Goal: Submit feedback/report problem

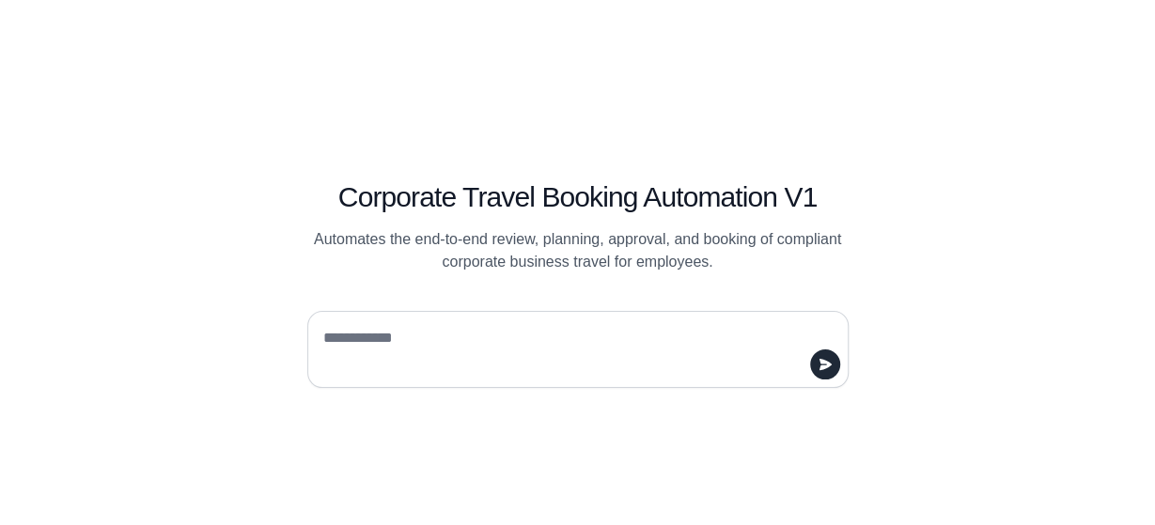
click at [413, 329] on textarea at bounding box center [573, 349] width 506 height 53
click at [413, 329] on textarea "**" at bounding box center [573, 349] width 506 height 53
type textarea "**"
click at [827, 365] on icon "submit" at bounding box center [825, 364] width 12 height 11
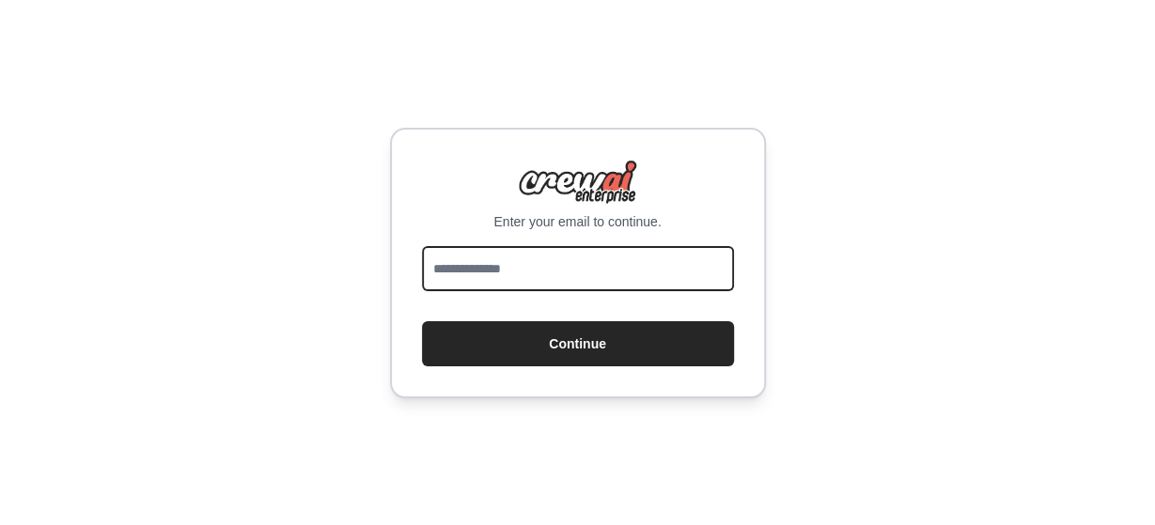
click at [539, 268] on input "email" at bounding box center [578, 268] width 312 height 45
click at [207, 326] on div "Enter your email to continue. Continue" at bounding box center [577, 262] width 1155 height 525
click at [211, 129] on div "Enter your email to continue. Continue" at bounding box center [577, 262] width 1155 height 525
click at [482, 289] on input "email" at bounding box center [578, 268] width 312 height 45
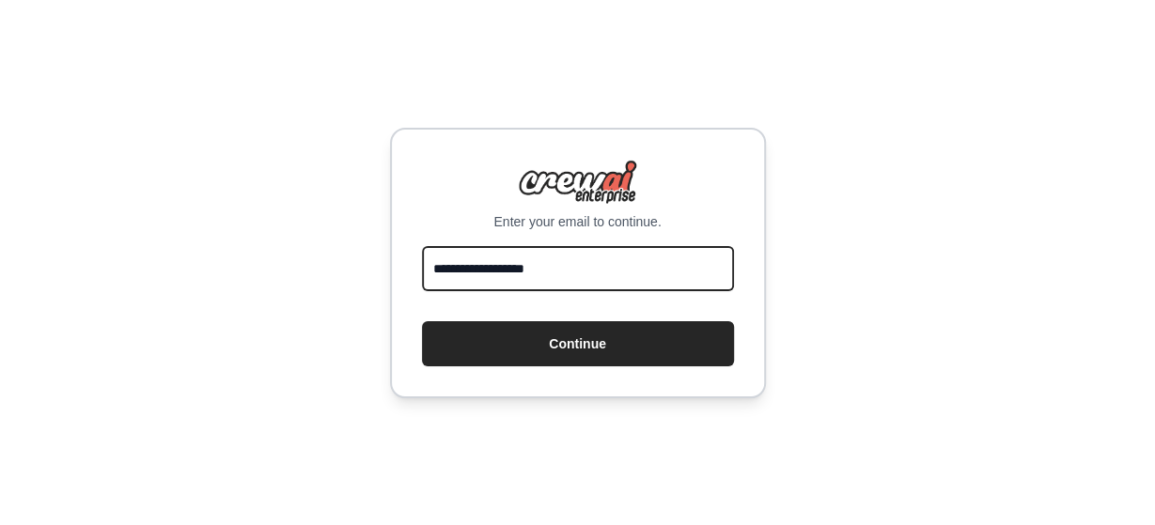
click at [556, 291] on input "**********" at bounding box center [578, 268] width 312 height 45
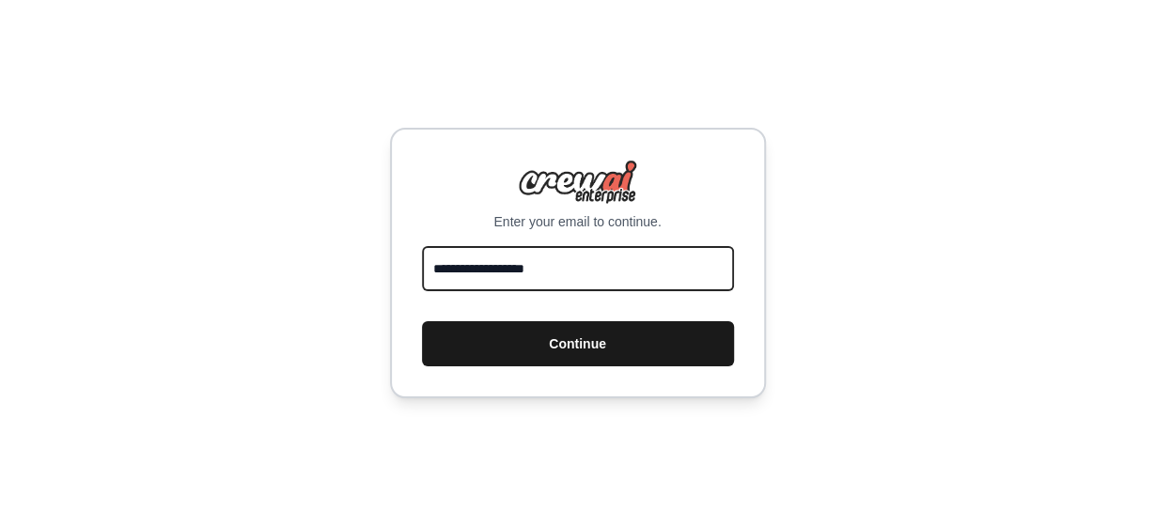
type input "**********"
click at [562, 345] on button "Continue" at bounding box center [578, 343] width 312 height 45
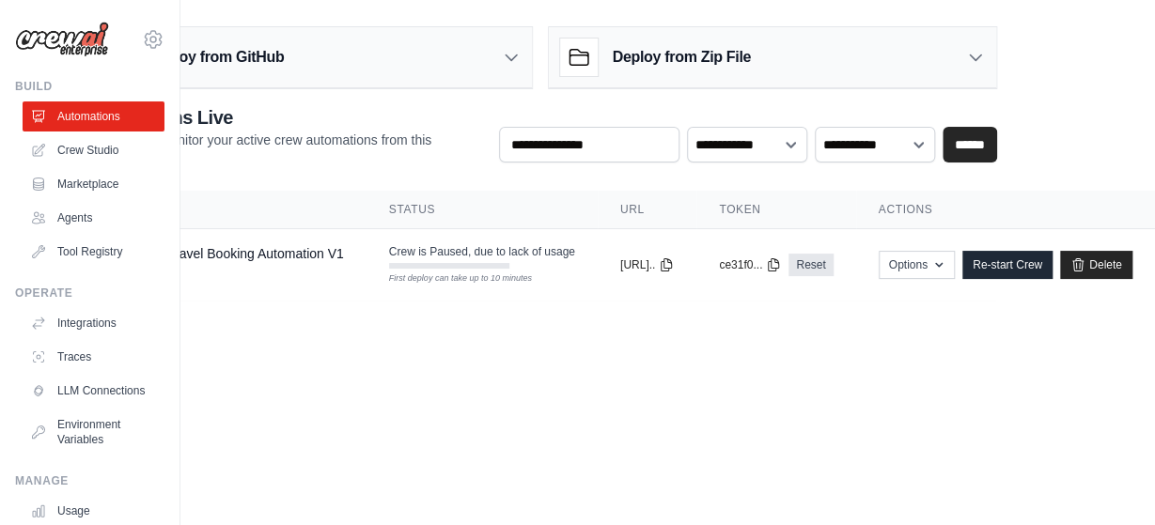
scroll to position [0, 169]
click at [943, 262] on icon "button" at bounding box center [939, 264] width 8 height 5
click at [637, 385] on body "biswar928@gmail.com Settings Build Automations Crew Studio" at bounding box center [449, 262] width 1155 height 525
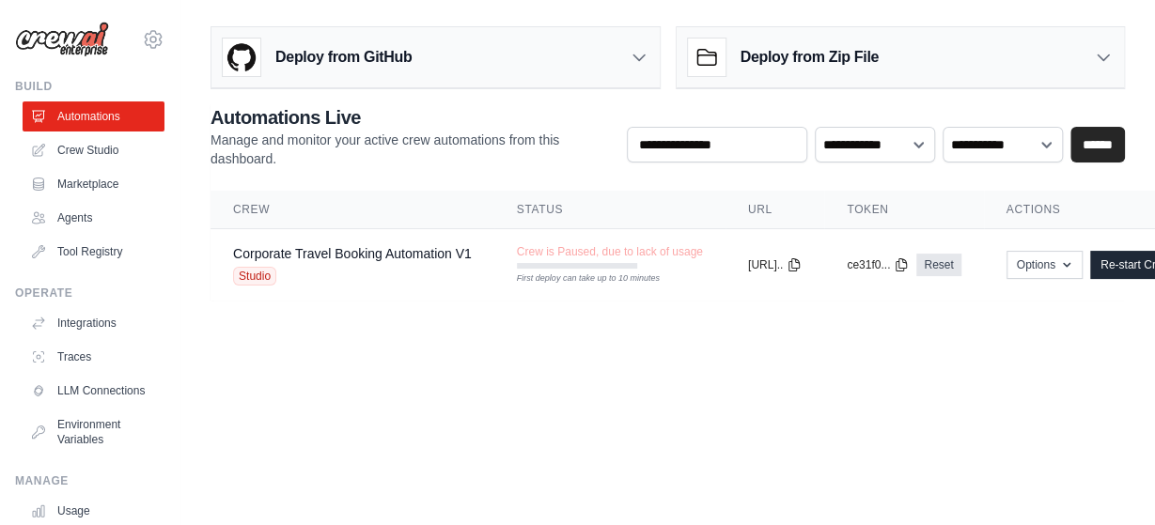
scroll to position [0, 176]
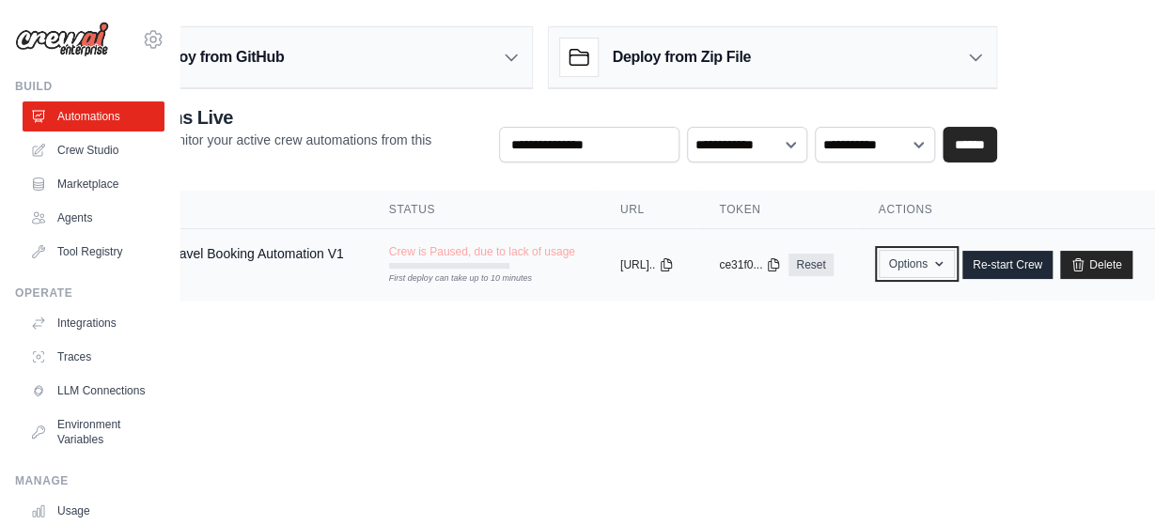
click at [936, 271] on button "Options" at bounding box center [917, 264] width 76 height 28
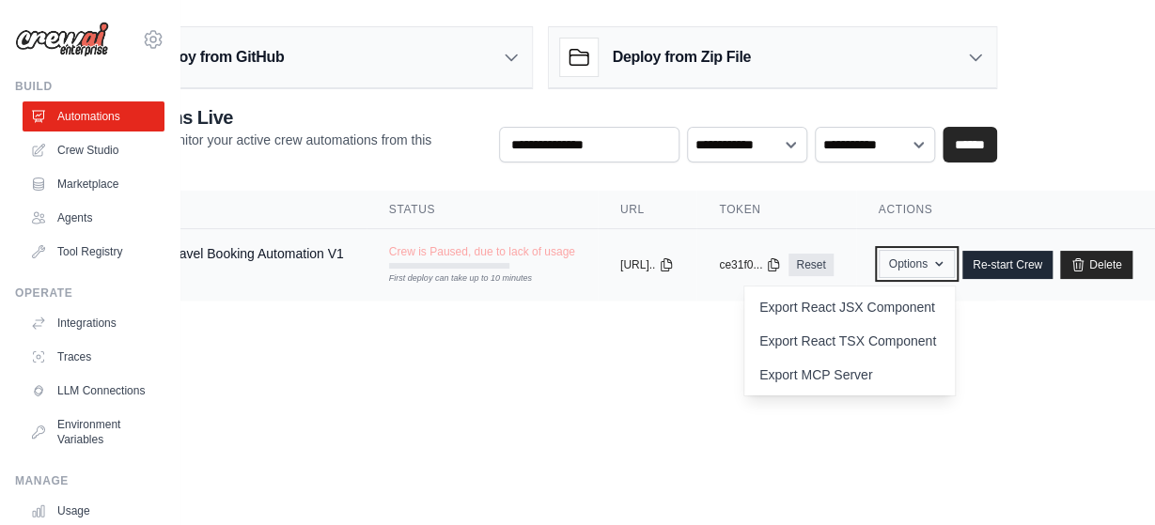
click at [936, 271] on button "Options" at bounding box center [917, 264] width 76 height 28
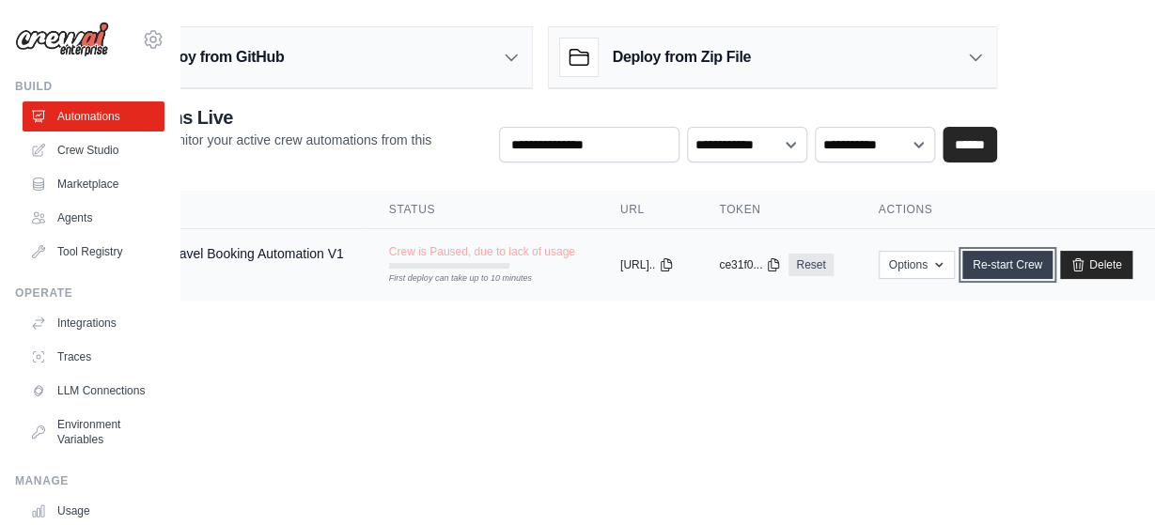
click at [1006, 261] on link "Re-start Crew" at bounding box center [1008, 265] width 90 height 28
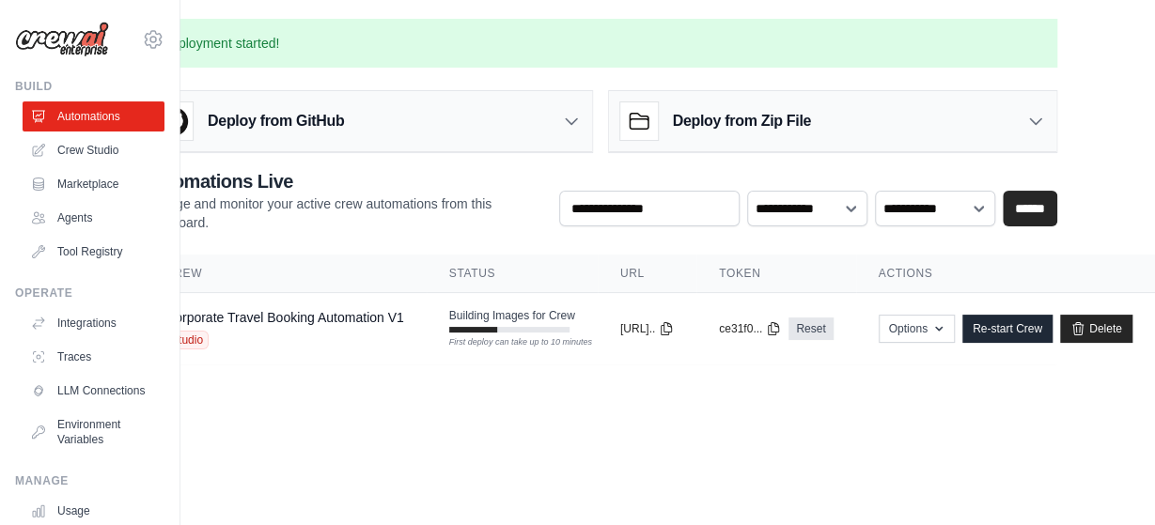
scroll to position [0, 116]
click at [997, 328] on link "Re-start Crew" at bounding box center [1008, 329] width 90 height 28
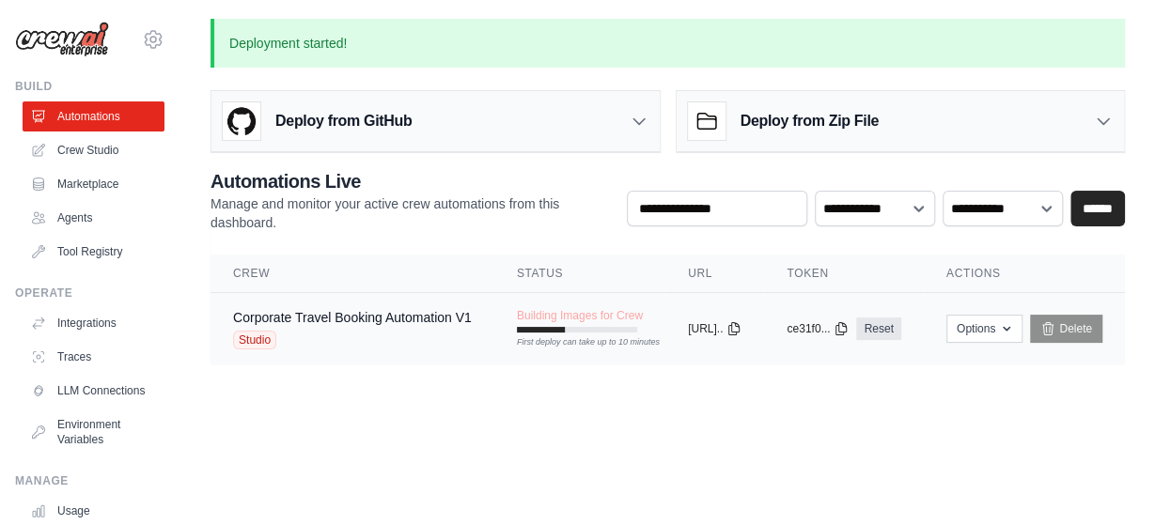
scroll to position [0, 19]
click at [564, 337] on div "First deploy can take up to 10 minutes" at bounding box center [577, 343] width 120 height 13
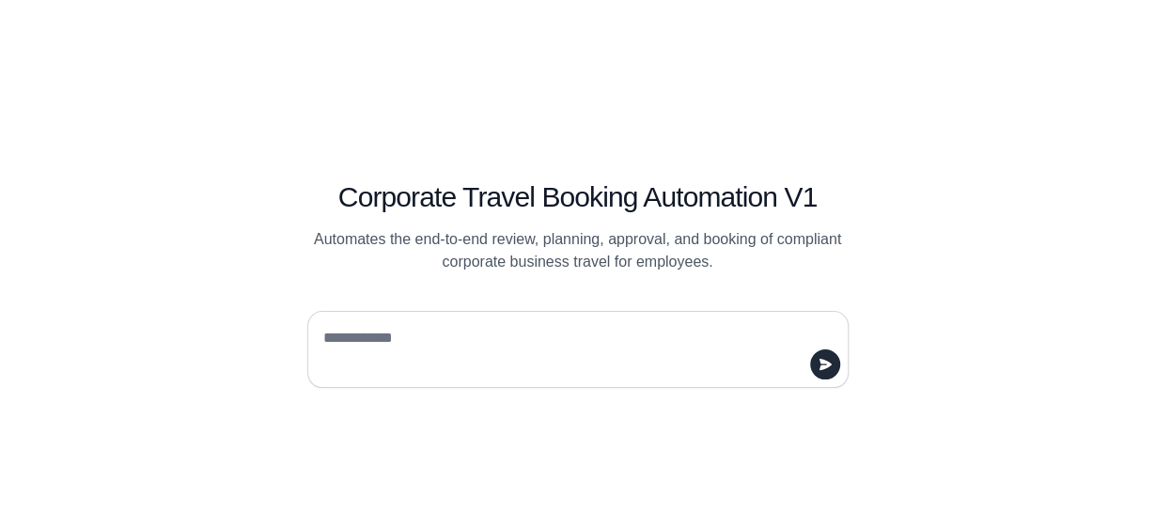
click at [457, 324] on textarea at bounding box center [573, 349] width 506 height 53
type textarea "**"
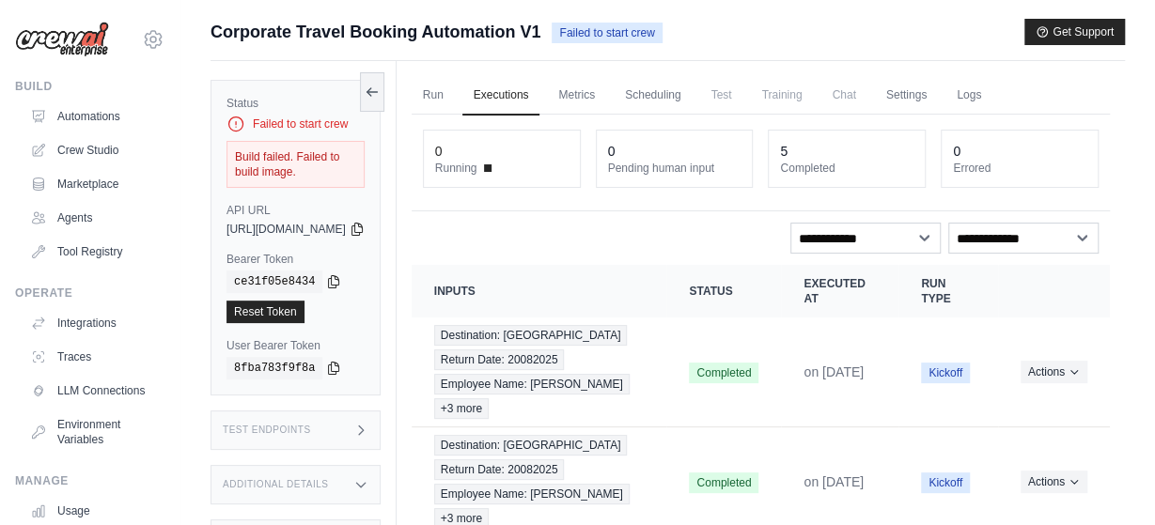
click at [240, 131] on icon at bounding box center [236, 124] width 19 height 19
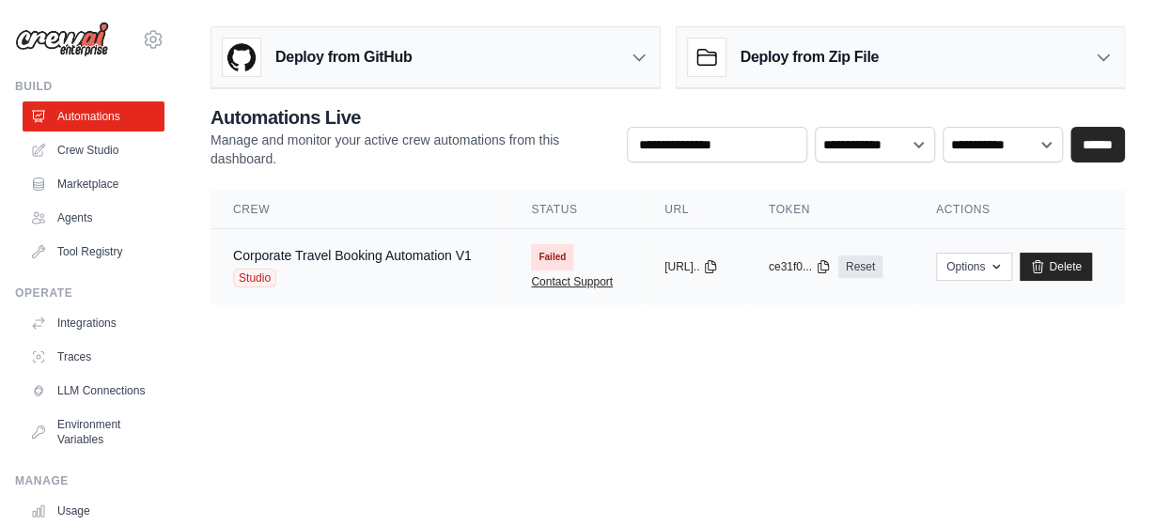
click at [572, 282] on link "Contact Support" at bounding box center [572, 281] width 82 height 15
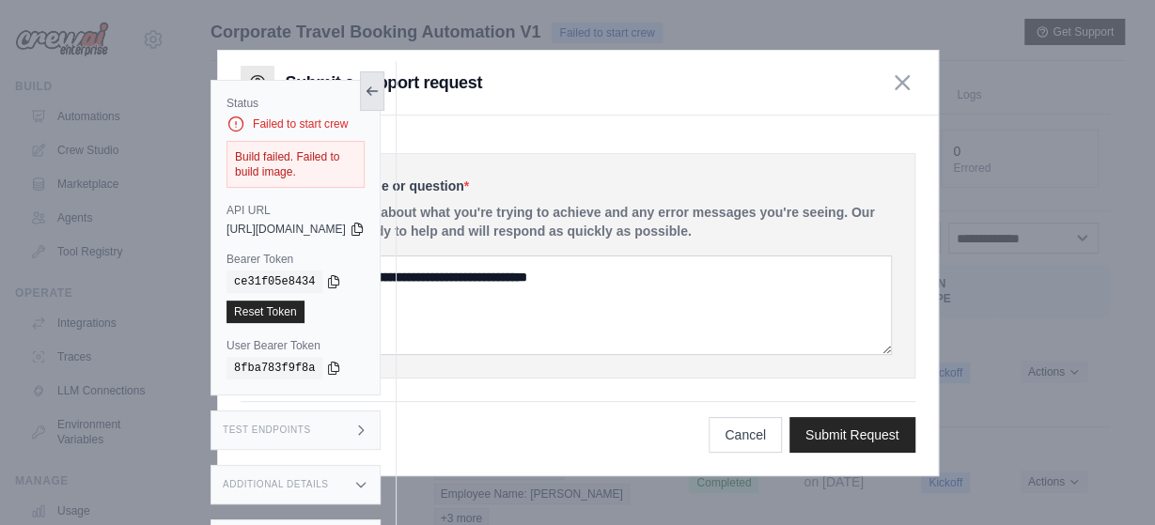
click at [384, 78] on button at bounding box center [372, 90] width 24 height 39
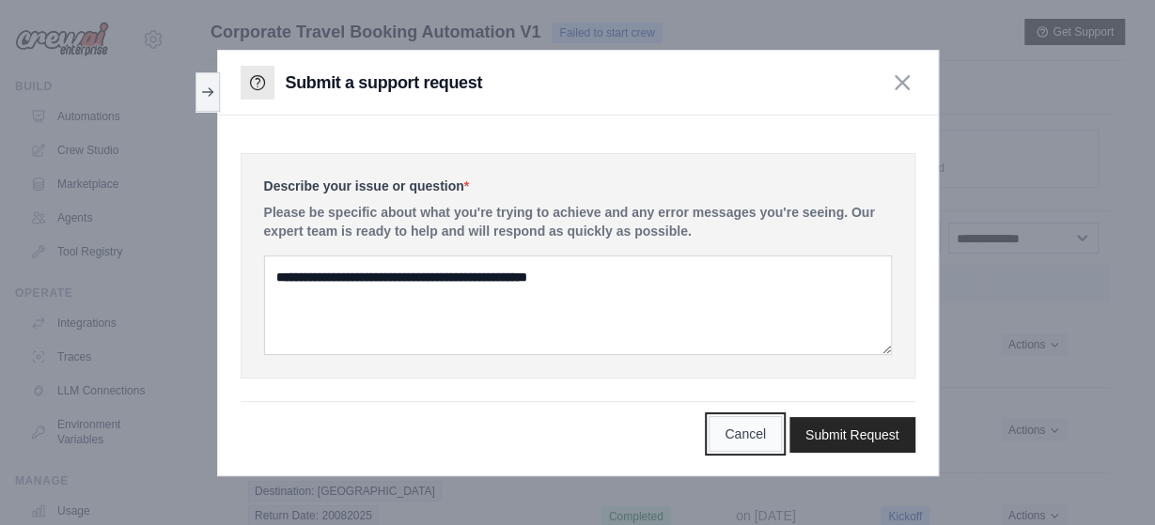
click at [747, 437] on button "Cancel" at bounding box center [745, 434] width 73 height 36
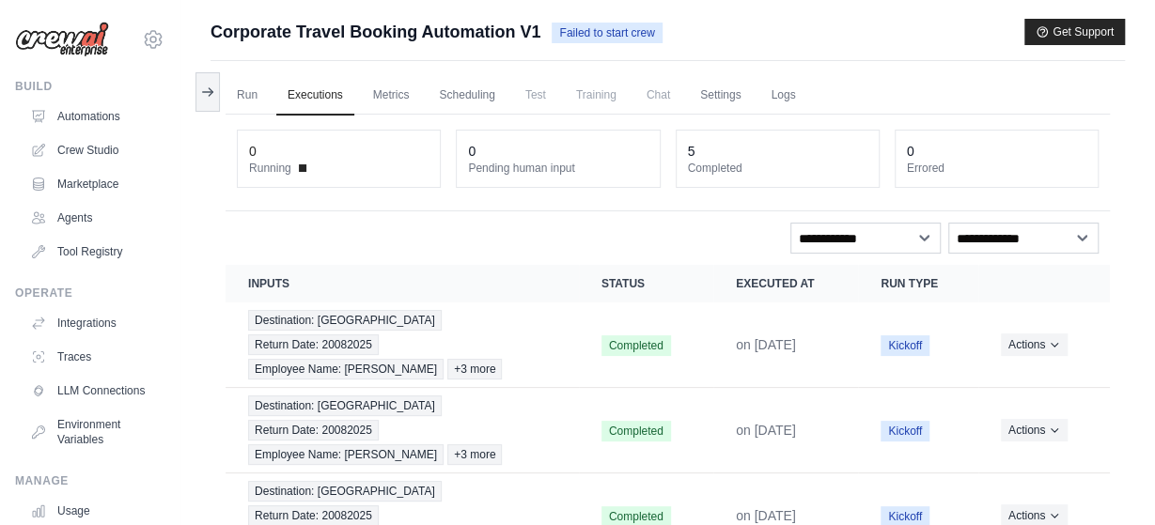
click at [117, 133] on ul "Automations Crew Studio Marketplace Agents Tool Registry" at bounding box center [94, 184] width 142 height 165
click at [117, 126] on link "Automations" at bounding box center [95, 117] width 142 height 30
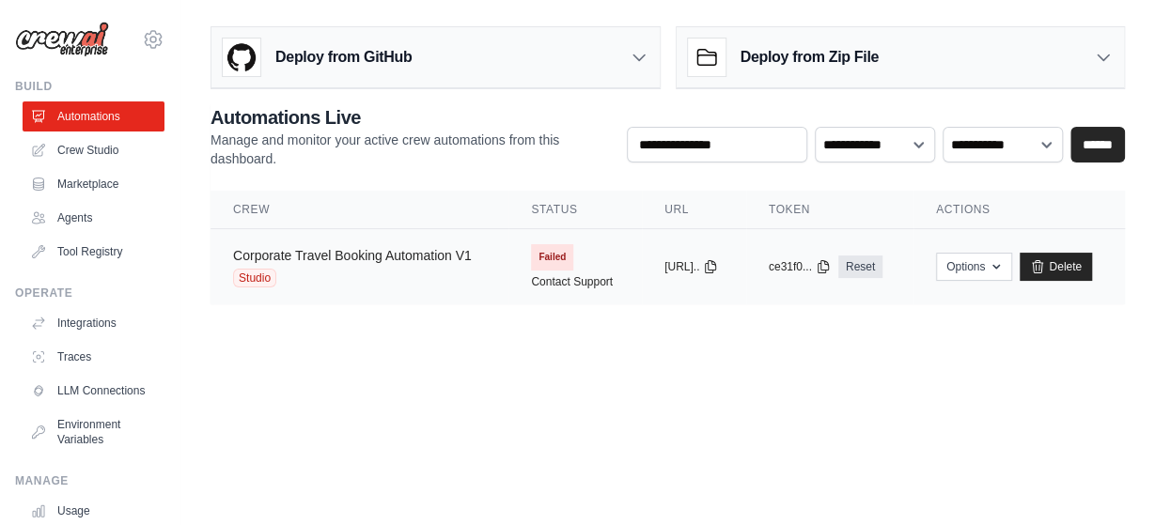
click at [471, 259] on link "Corporate Travel Booking Automation V1" at bounding box center [352, 255] width 239 height 15
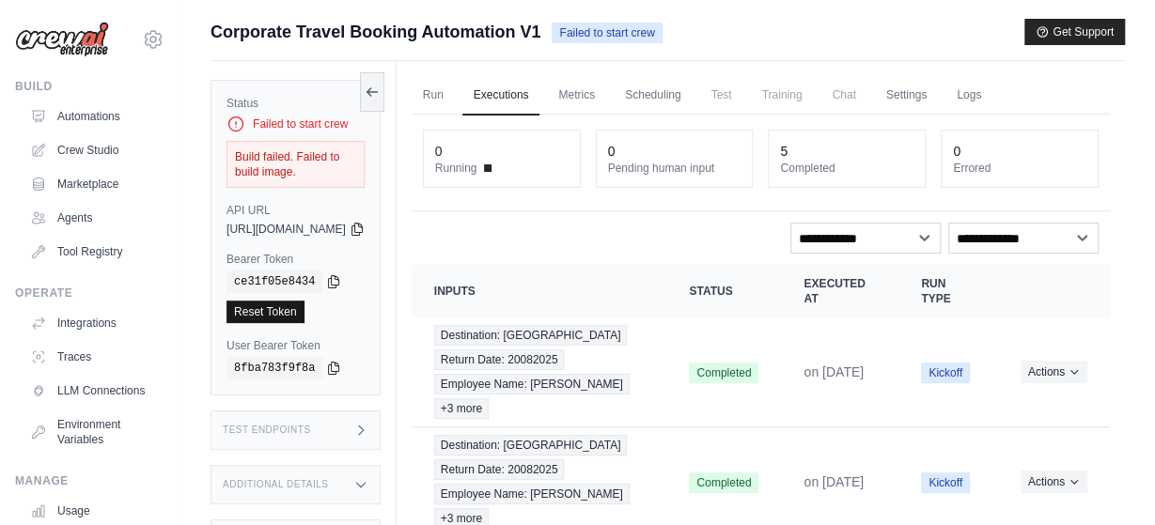
click at [282, 301] on link "Reset Token" at bounding box center [266, 312] width 78 height 23
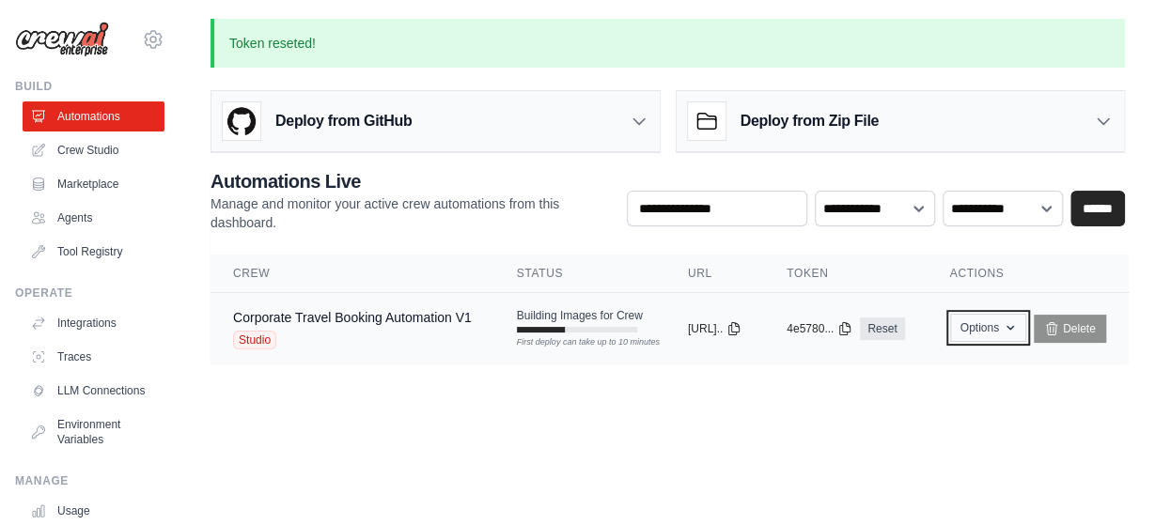
click at [1026, 322] on button "Options" at bounding box center [988, 328] width 76 height 28
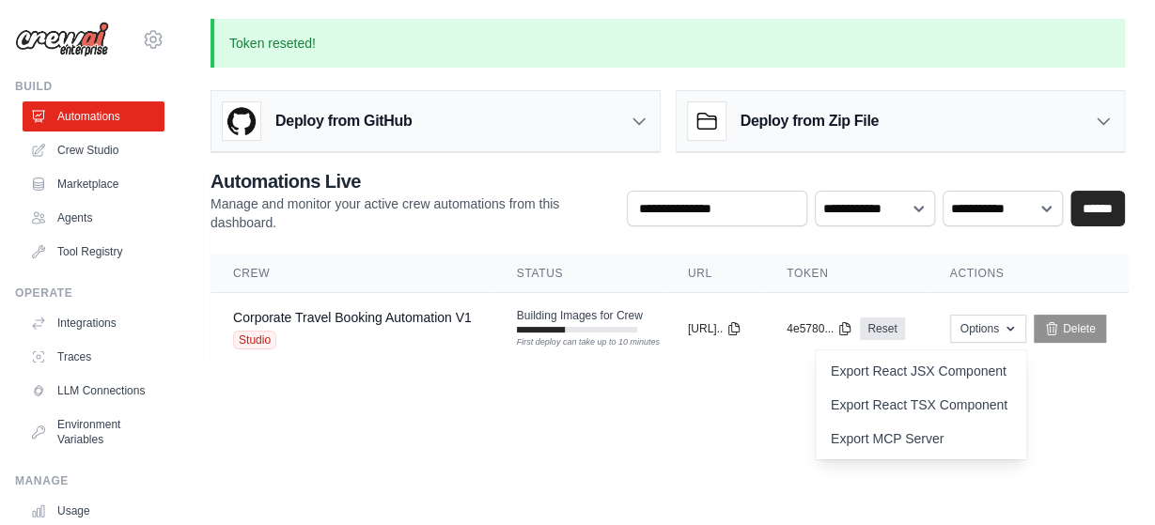
click at [701, 430] on body "biswar928@gmail.com Settings Build Automations Crew Studio" at bounding box center [577, 262] width 1155 height 525
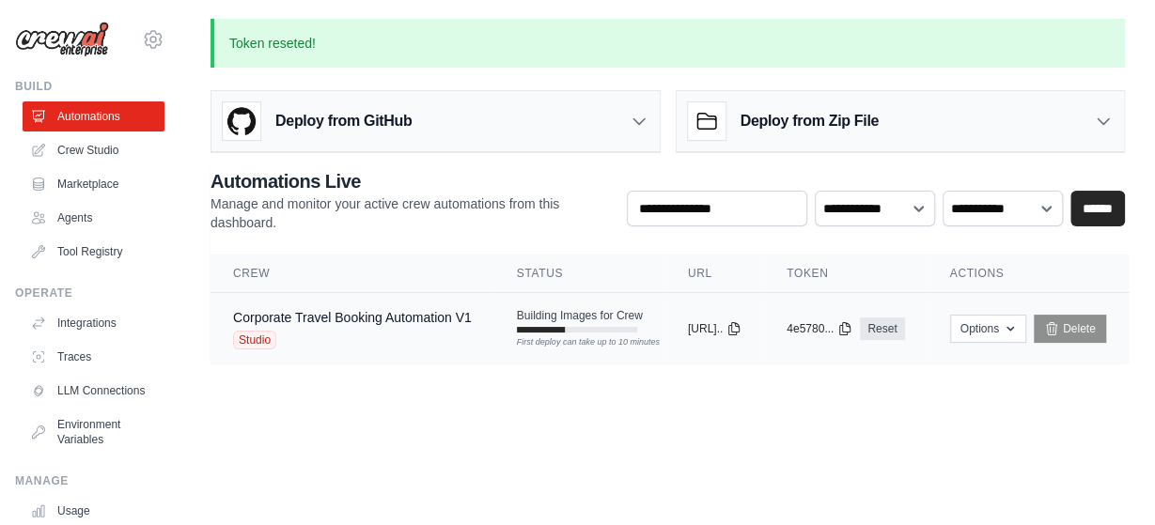
click at [536, 320] on span "Building Images for Crew" at bounding box center [580, 315] width 126 height 15
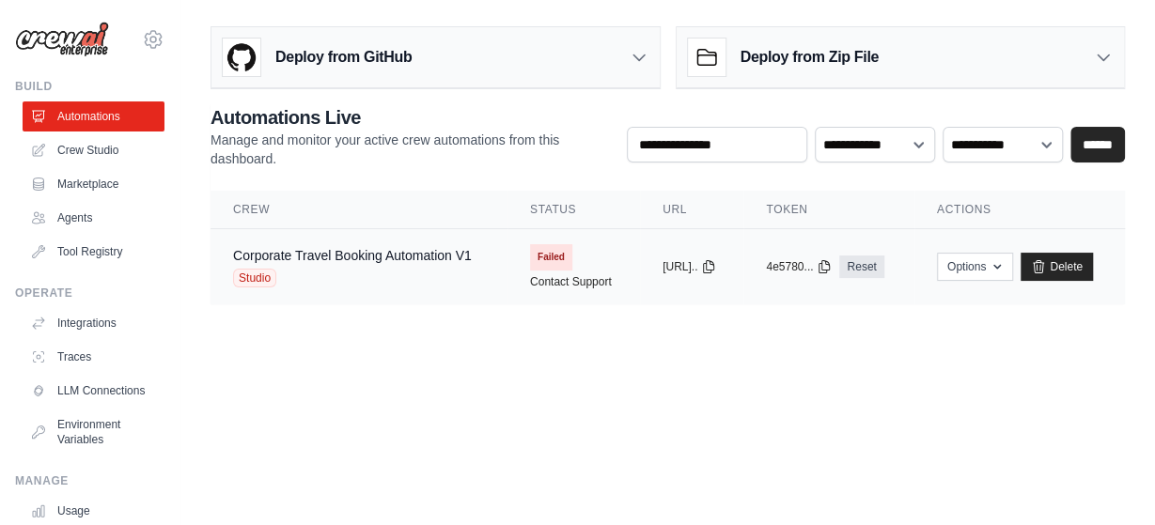
click at [550, 262] on span "Failed" at bounding box center [551, 257] width 42 height 26
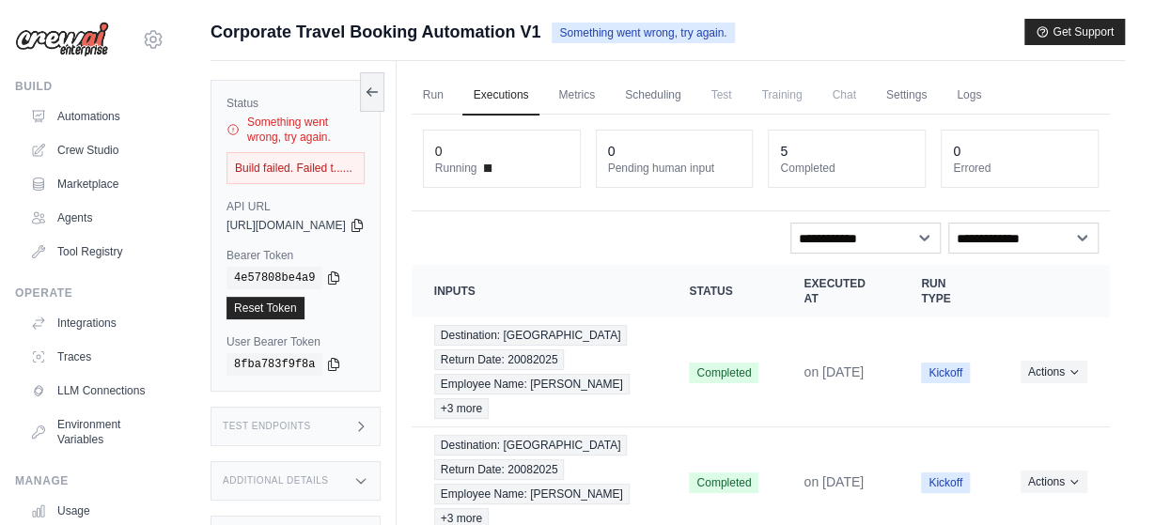
click at [270, 164] on div "Build failed. Failed t......" at bounding box center [296, 168] width 138 height 32
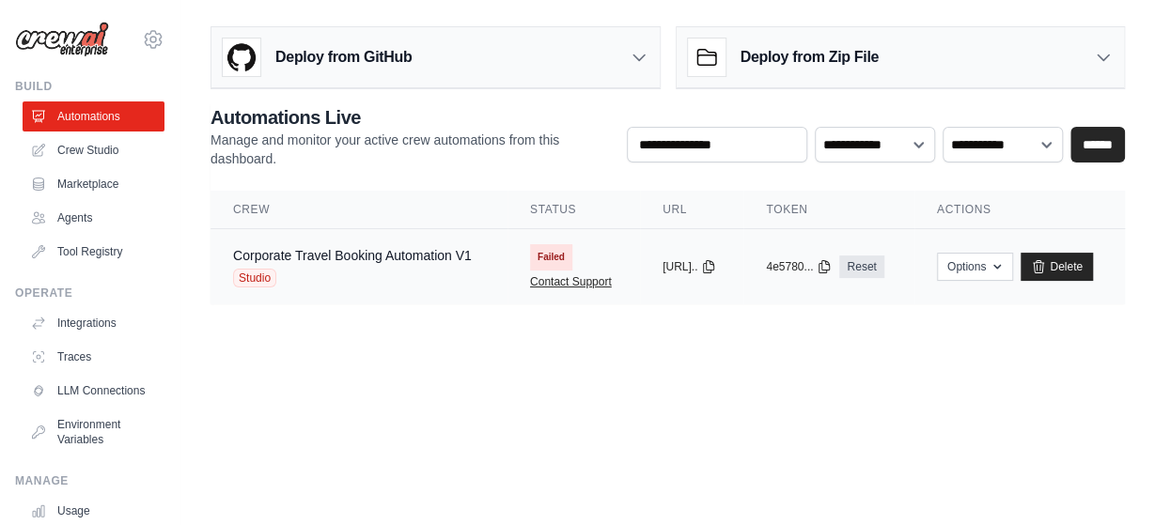
click at [578, 281] on link "Contact Support" at bounding box center [571, 281] width 82 height 15
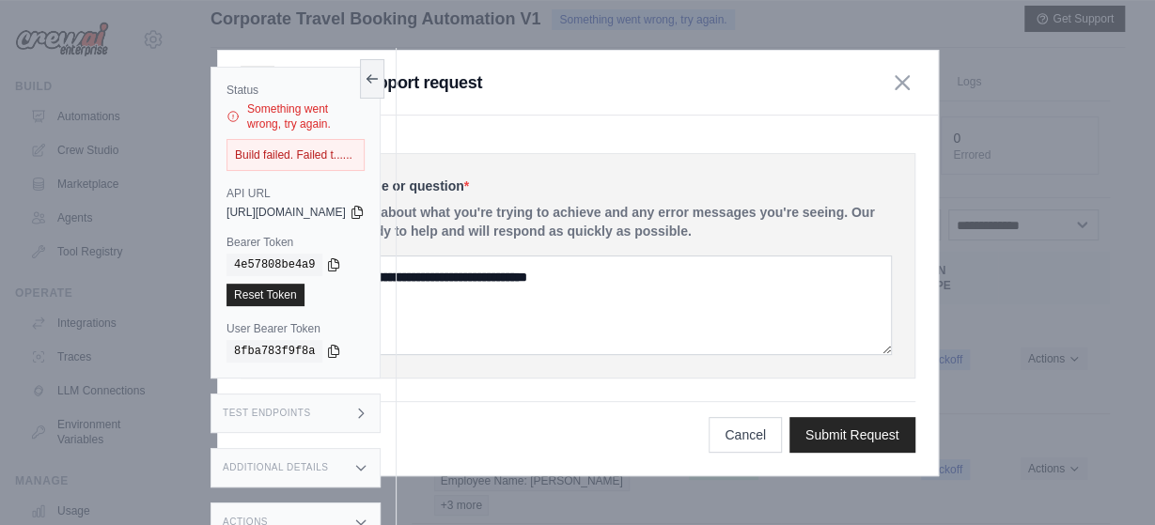
scroll to position [12, 0]
click at [380, 76] on icon at bounding box center [372, 78] width 15 height 15
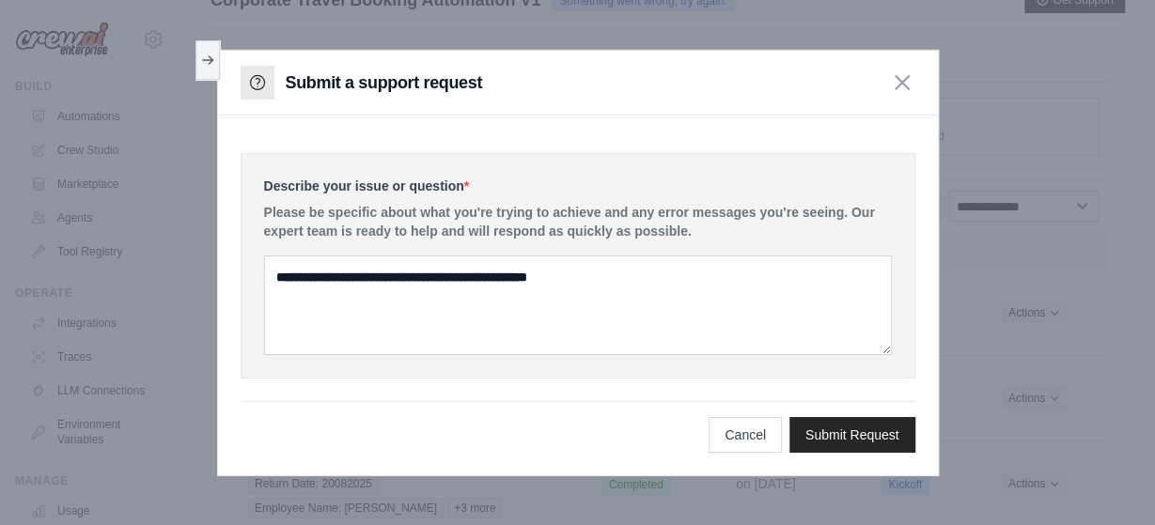
scroll to position [28, 0]
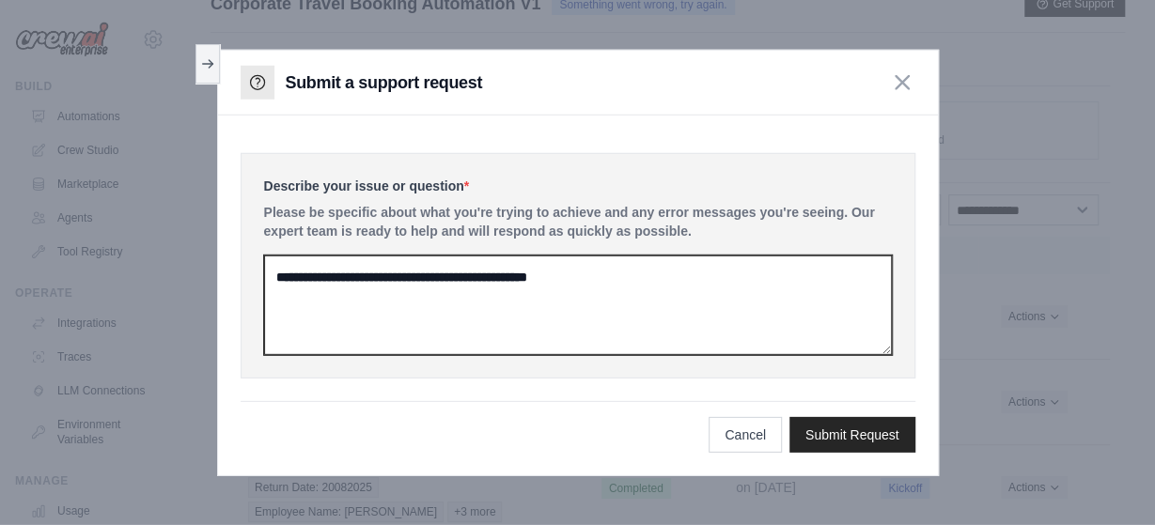
click at [334, 269] on textarea at bounding box center [578, 306] width 628 height 100
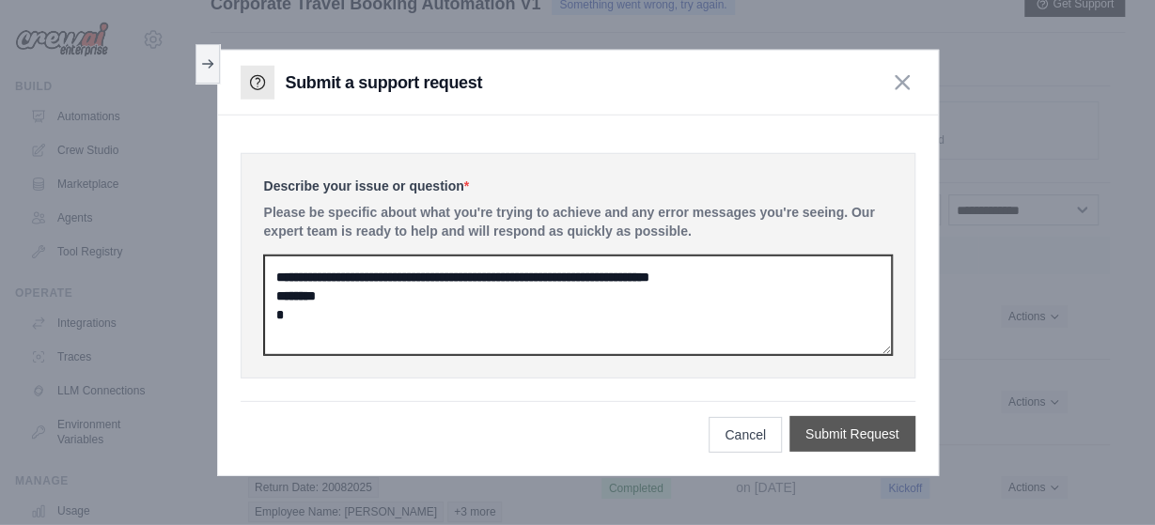
type textarea "**********"
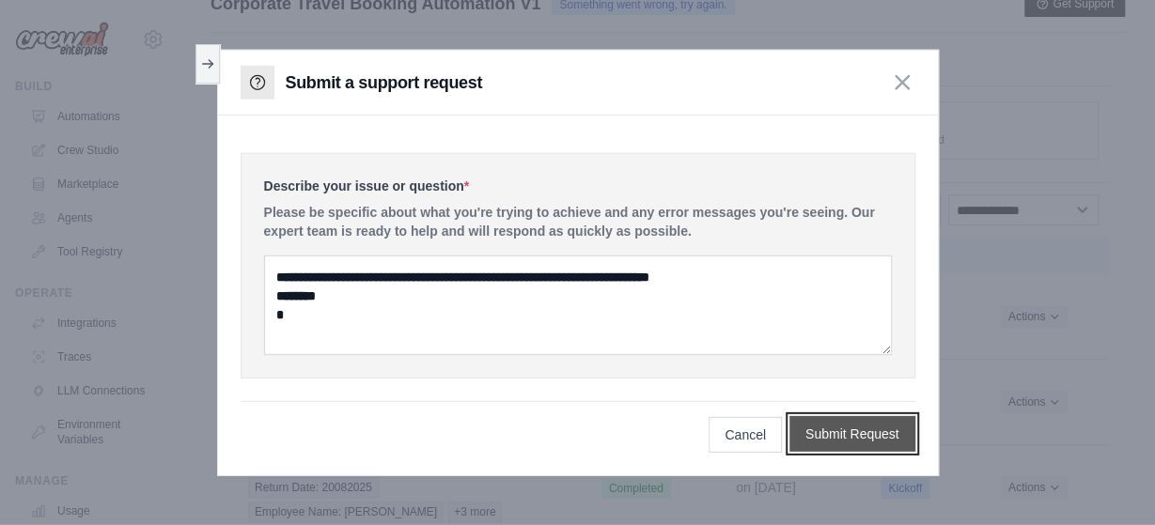
click at [836, 441] on button "Submit Request" at bounding box center [853, 434] width 126 height 36
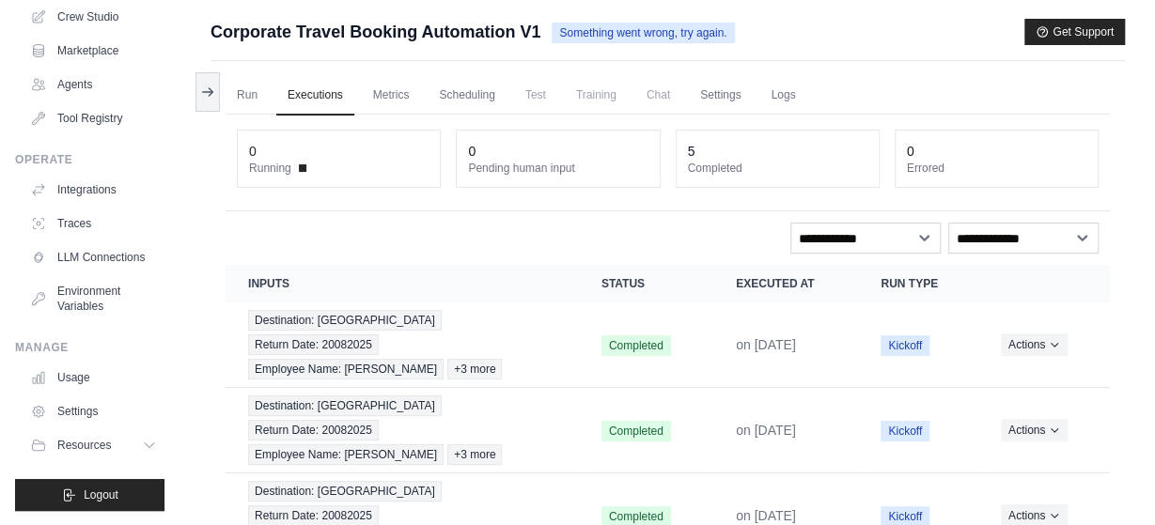
scroll to position [0, 0]
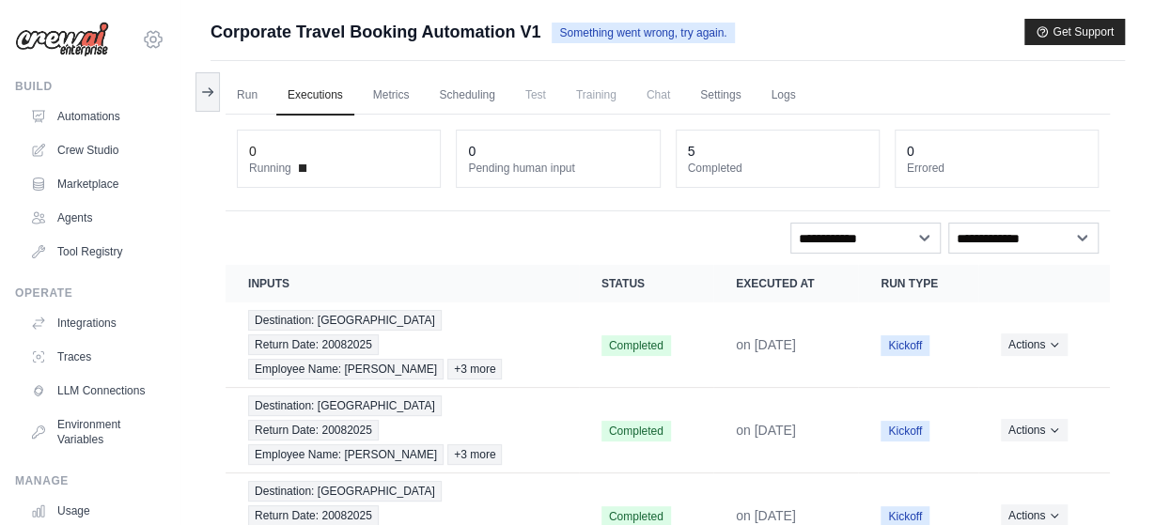
click at [150, 36] on icon at bounding box center [153, 39] width 23 height 23
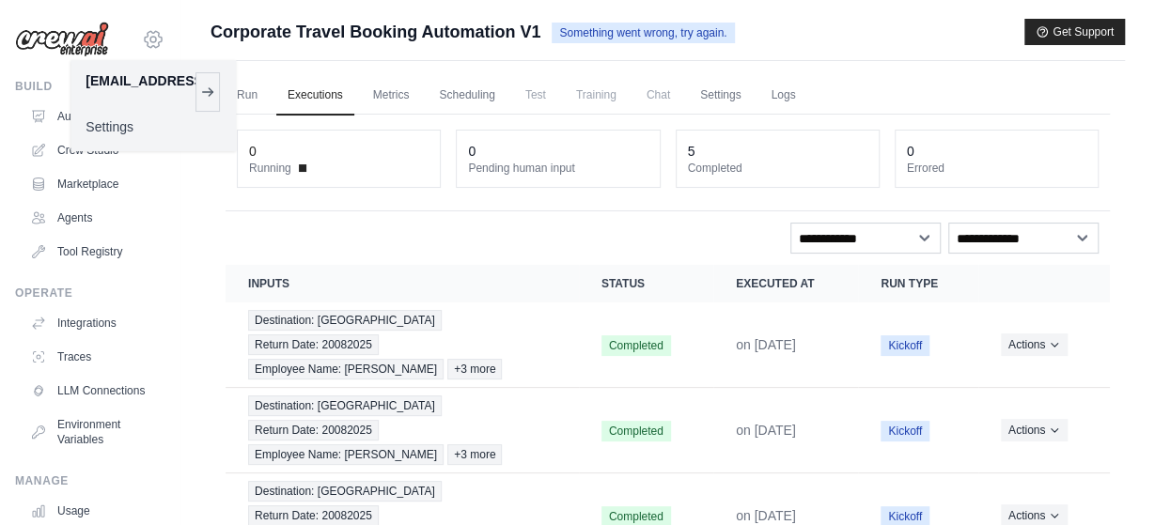
click at [150, 36] on icon at bounding box center [153, 39] width 23 height 23
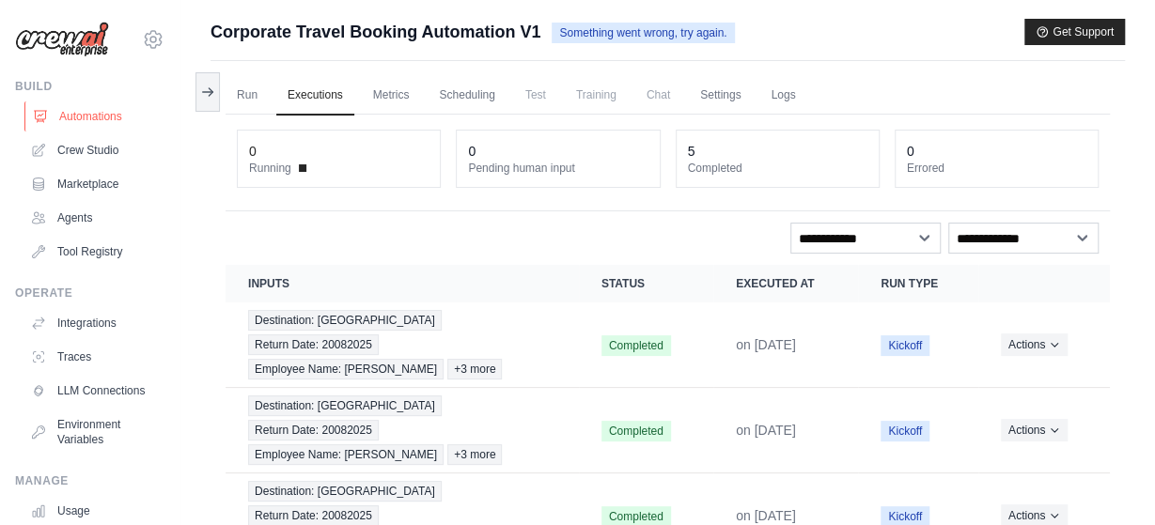
click at [86, 121] on link "Automations" at bounding box center [95, 117] width 142 height 30
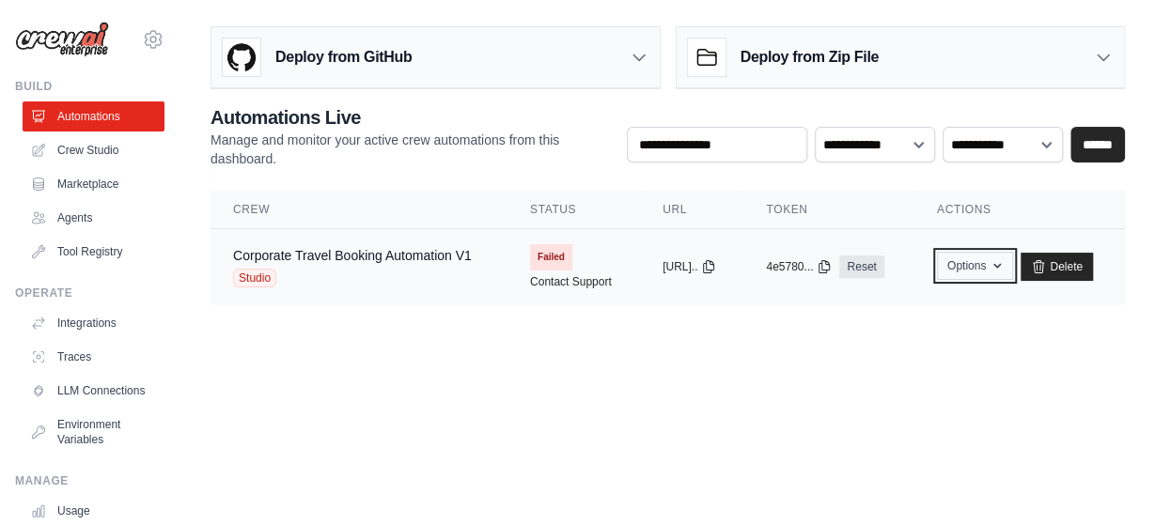
click at [964, 268] on button "Options" at bounding box center [975, 266] width 76 height 28
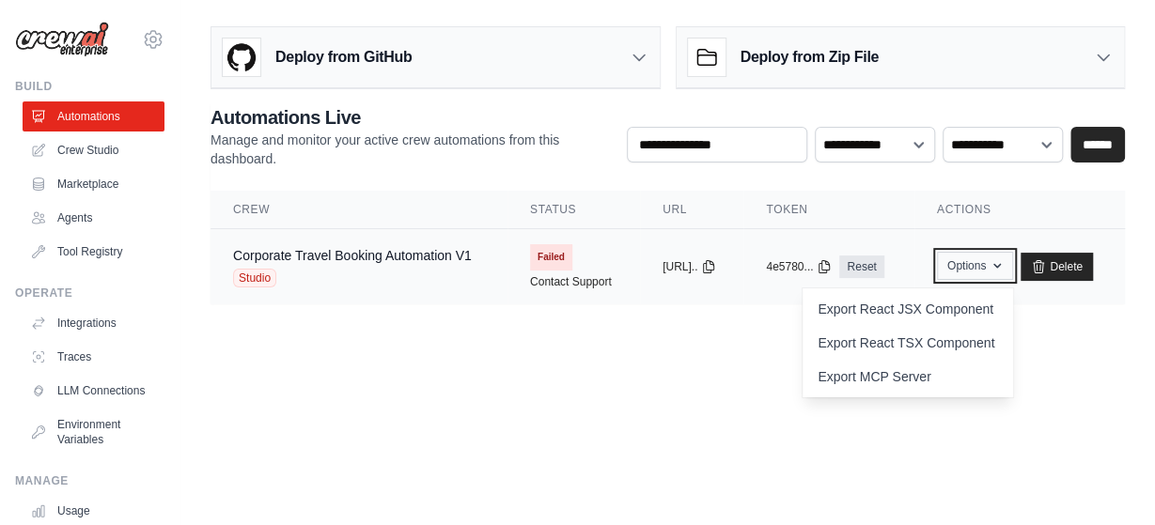
click at [964, 268] on button "Options" at bounding box center [975, 266] width 76 height 28
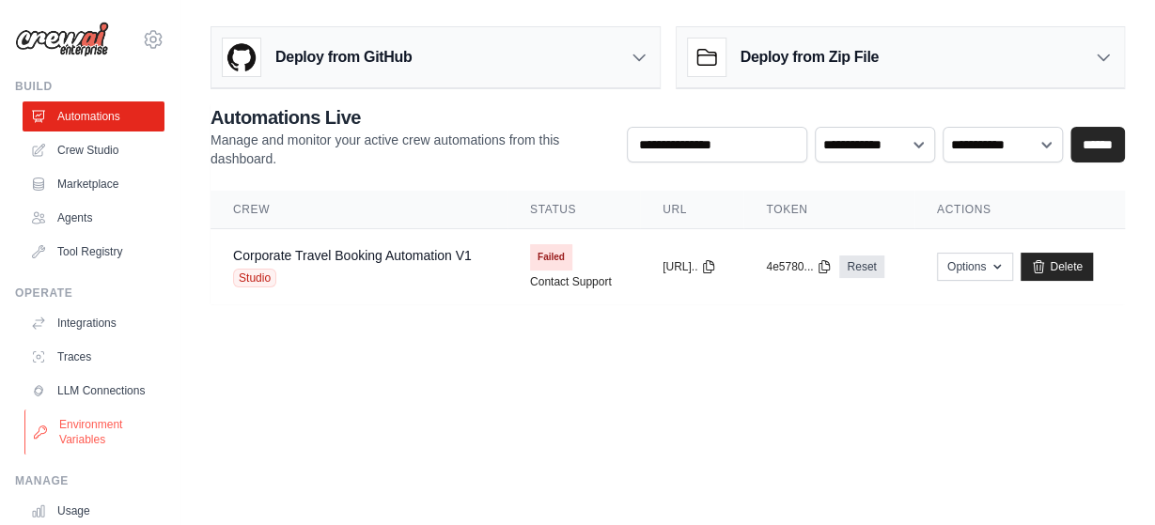
scroll to position [133, 0]
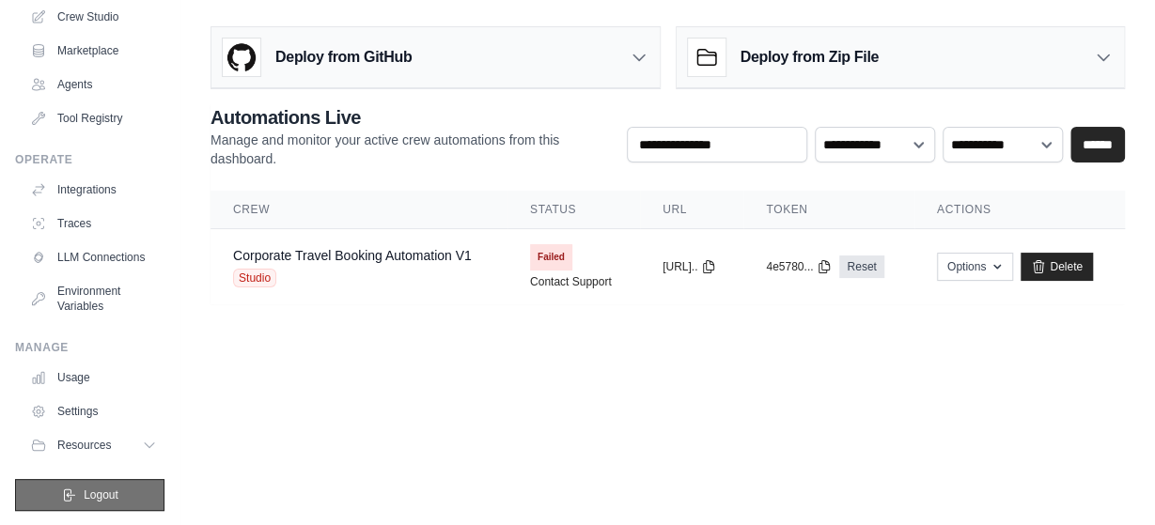
click at [95, 495] on span "Logout" at bounding box center [101, 495] width 35 height 15
